Goal: Transaction & Acquisition: Purchase product/service

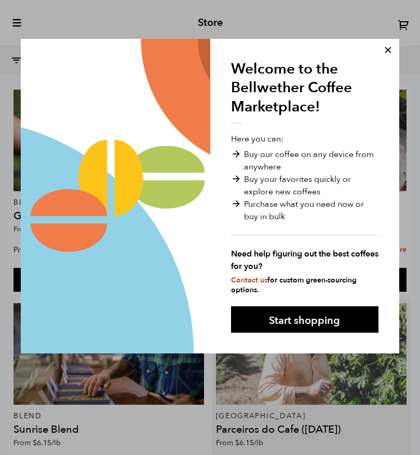
click at [297, 333] on button "Start shopping" at bounding box center [304, 319] width 147 height 26
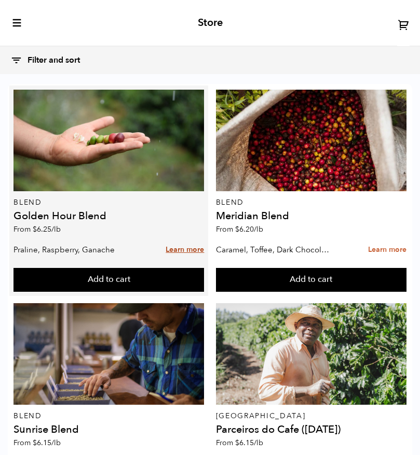
click at [184, 248] on link "Learn more" at bounding box center [184, 250] width 38 height 22
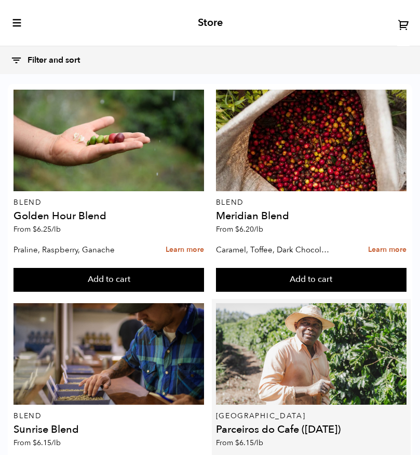
scroll to position [1141, 0]
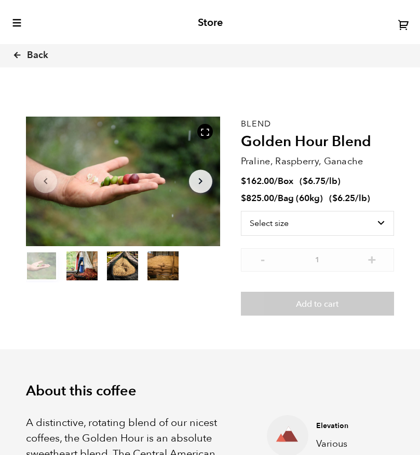
scroll to position [378, 341]
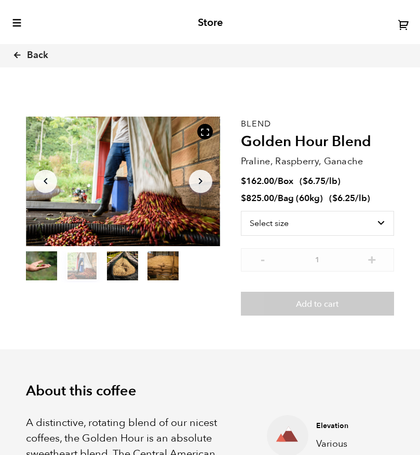
click at [47, 271] on button "item 0" at bounding box center [41, 268] width 31 height 29
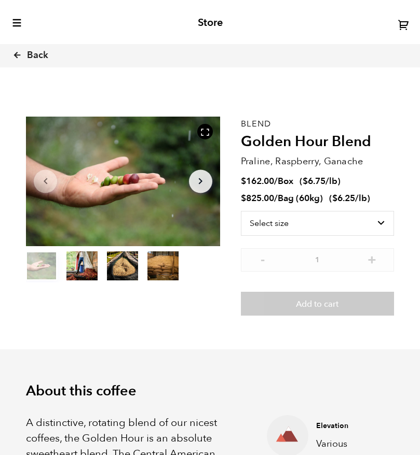
click at [82, 268] on button "item 1" at bounding box center [81, 268] width 31 height 29
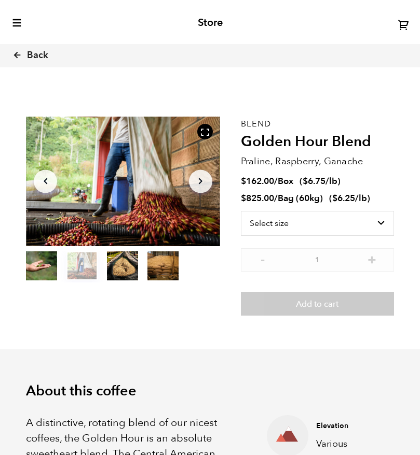
click at [133, 274] on button "item 2" at bounding box center [122, 268] width 31 height 29
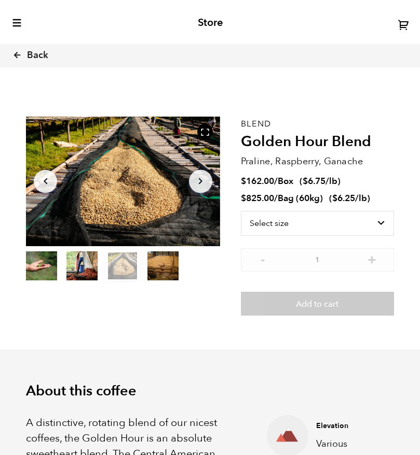
click at [163, 267] on button "item 3" at bounding box center [162, 268] width 31 height 29
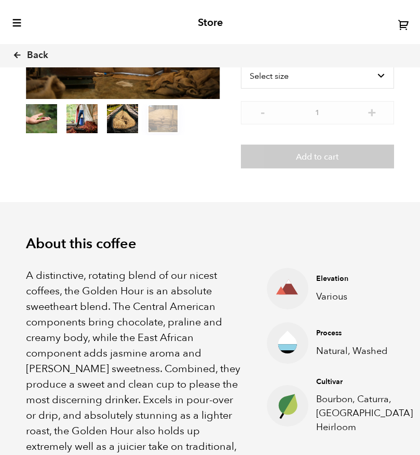
scroll to position [0, 0]
